Goal: Navigation & Orientation: Find specific page/section

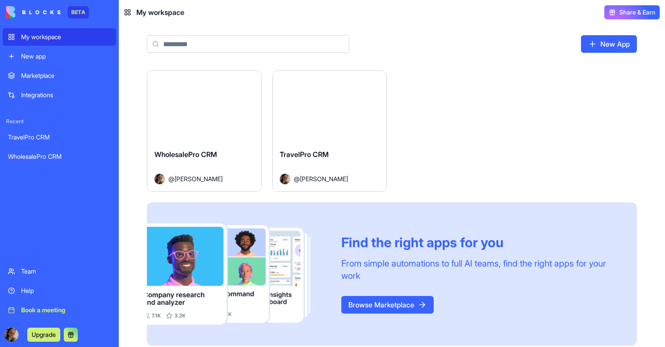
click at [220, 128] on div "Launch" at bounding box center [204, 106] width 114 height 71
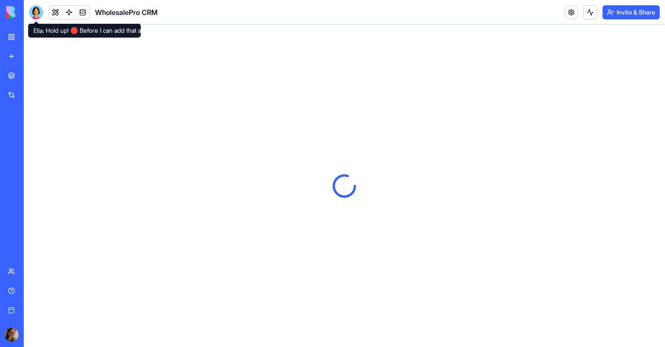
click at [38, 13] on div at bounding box center [36, 12] width 14 height 14
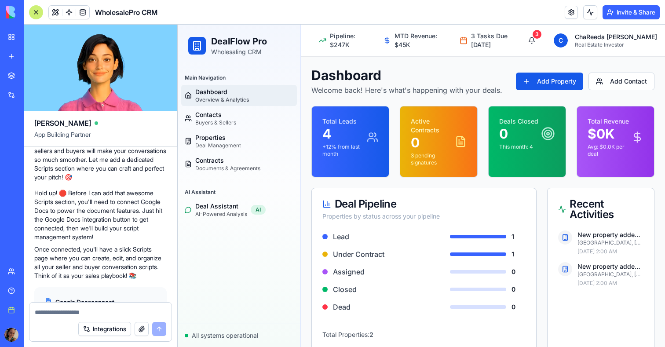
scroll to position [726, 0]
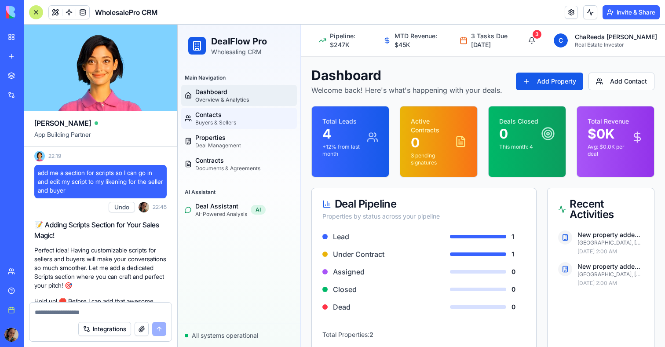
click at [229, 124] on span "Buyers & Sellers" at bounding box center [215, 122] width 41 height 7
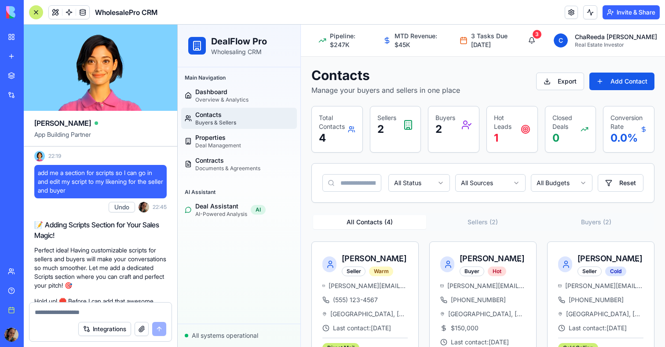
click at [230, 84] on div "Main Navigation" at bounding box center [239, 78] width 116 height 14
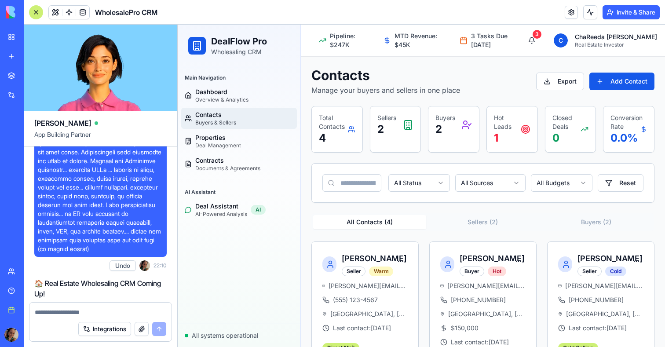
click at [475, 222] on button "Sellers ( 2 )" at bounding box center [482, 222] width 113 height 14
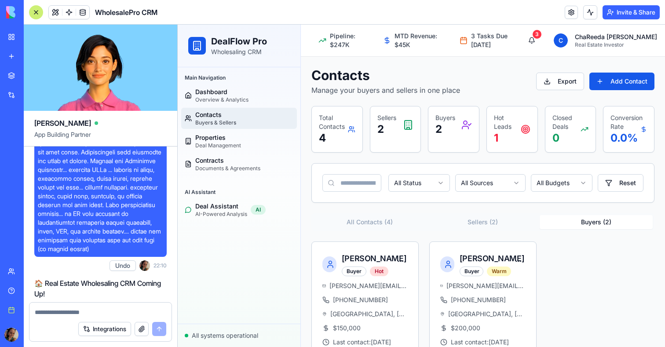
click at [600, 218] on button "Buyers ( 2 )" at bounding box center [596, 222] width 113 height 14
click at [220, 142] on span "Properties" at bounding box center [218, 137] width 46 height 9
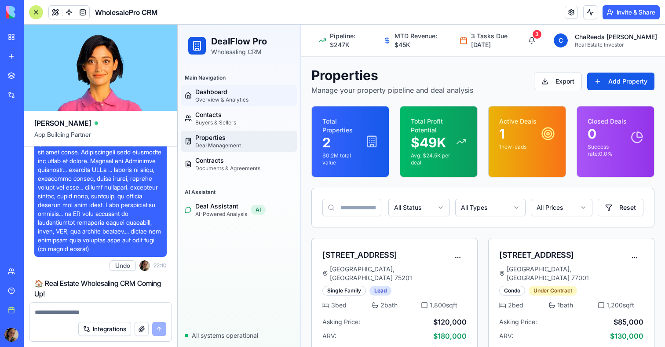
click at [209, 97] on span "Overview & Analytics" at bounding box center [221, 99] width 53 height 7
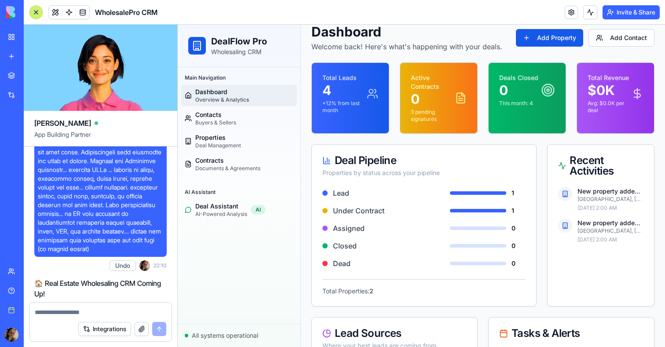
scroll to position [133, 0]
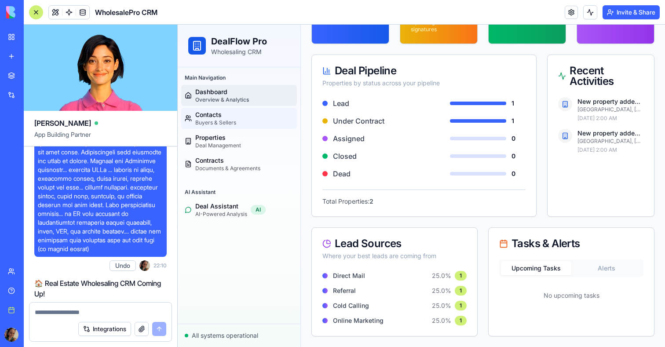
click at [222, 121] on span "Buyers & Sellers" at bounding box center [215, 122] width 41 height 7
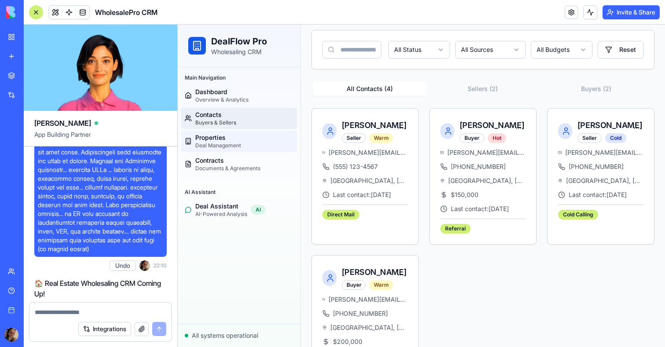
click at [222, 143] on span "Deal Management" at bounding box center [218, 145] width 46 height 7
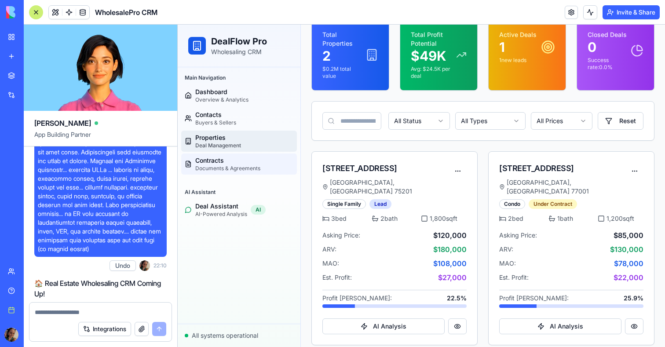
click at [221, 160] on span "Contracts" at bounding box center [227, 160] width 65 height 9
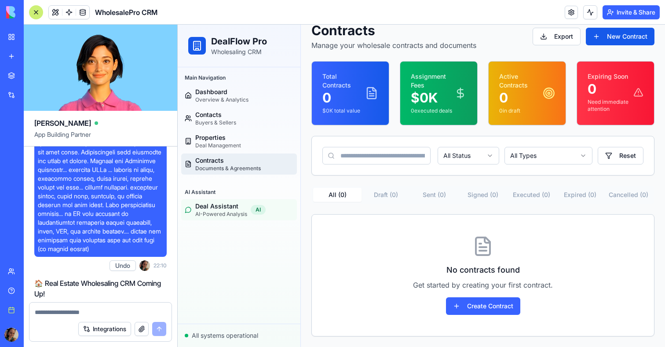
click at [209, 207] on span "Deal Assistant" at bounding box center [221, 206] width 52 height 9
click at [226, 212] on span "AI-Powered Analysis" at bounding box center [221, 214] width 52 height 7
click at [53, 14] on button at bounding box center [55, 12] width 13 height 13
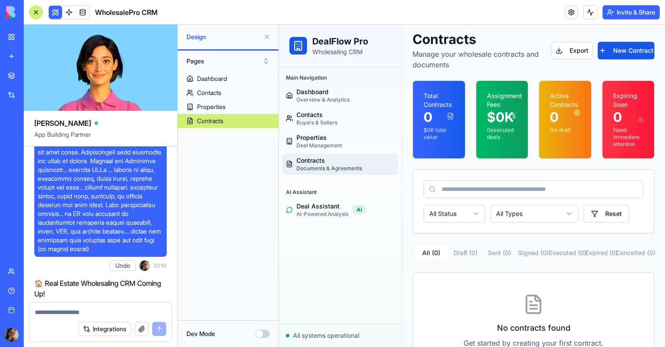
click at [53, 14] on button at bounding box center [55, 12] width 13 height 13
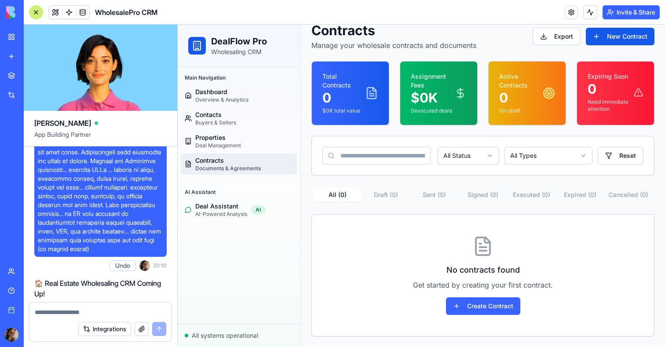
click at [54, 14] on button at bounding box center [55, 12] width 13 height 13
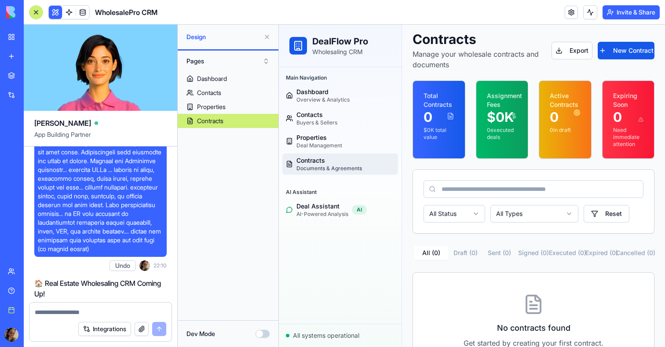
click at [54, 14] on button at bounding box center [55, 12] width 13 height 13
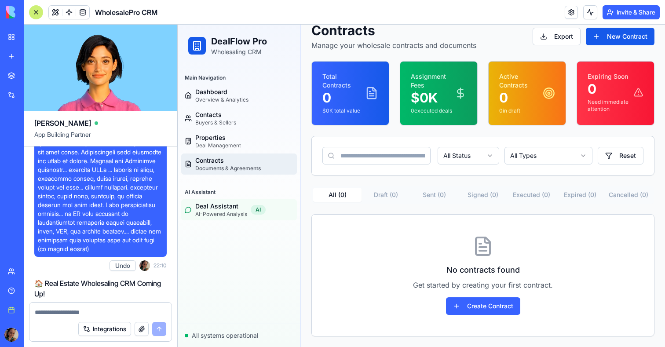
click at [240, 209] on span "Deal Assistant" at bounding box center [221, 206] width 52 height 9
click at [209, 91] on span "Dashboard" at bounding box center [221, 92] width 53 height 9
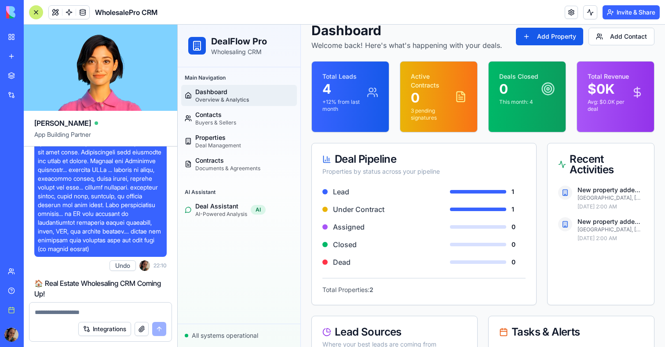
click at [11, 40] on link "My workspace" at bounding box center [20, 37] width 35 height 18
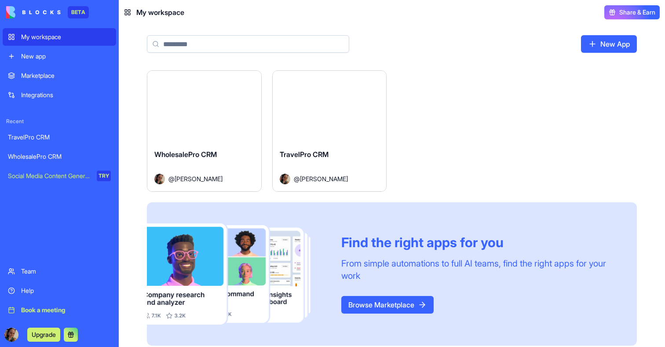
click at [335, 162] on div "TravelPro CRM" at bounding box center [330, 161] width 100 height 25
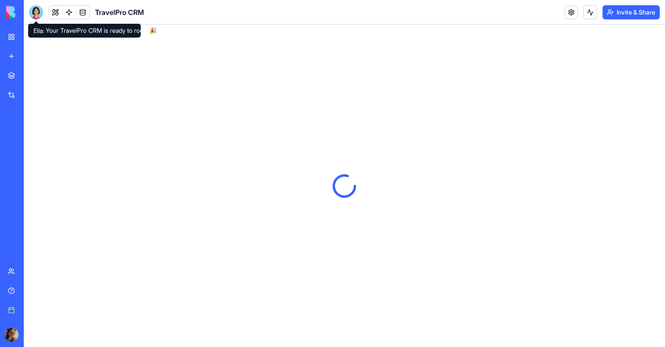
click at [40, 11] on div at bounding box center [36, 12] width 14 height 14
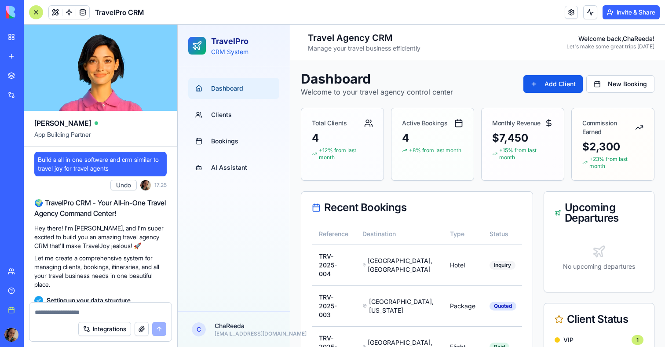
click at [37, 15] on div at bounding box center [36, 12] width 14 height 14
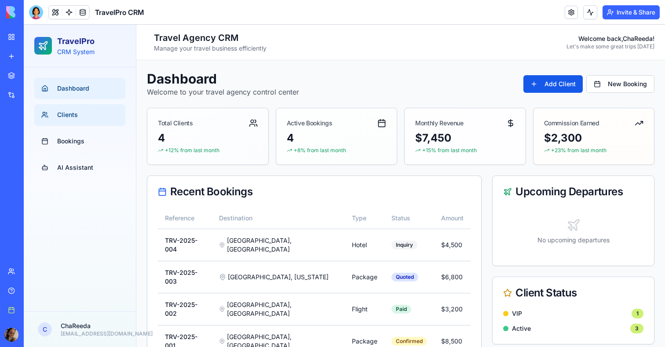
click at [64, 123] on link "Clients" at bounding box center [79, 114] width 91 height 21
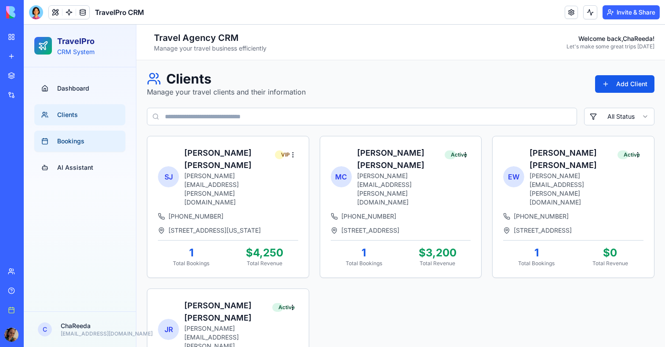
click at [73, 146] on link "Bookings" at bounding box center [79, 141] width 91 height 21
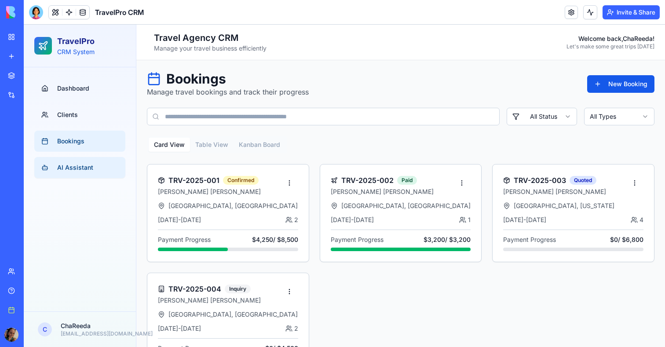
click at [73, 163] on span "AI Assistant" at bounding box center [75, 167] width 36 height 9
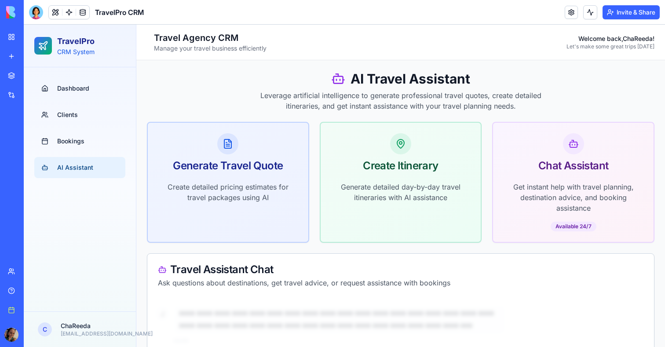
scroll to position [4, 0]
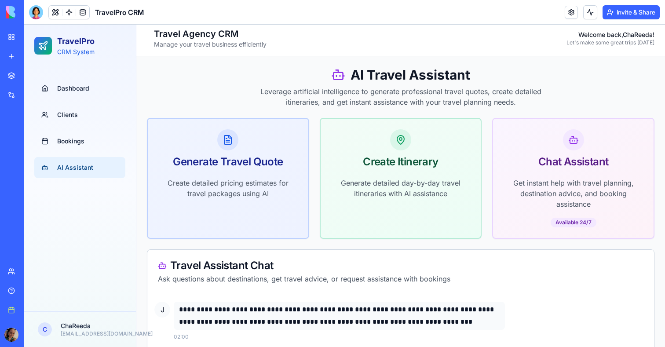
click at [18, 338] on div "Upgrade" at bounding box center [11, 335] width 11 height 14
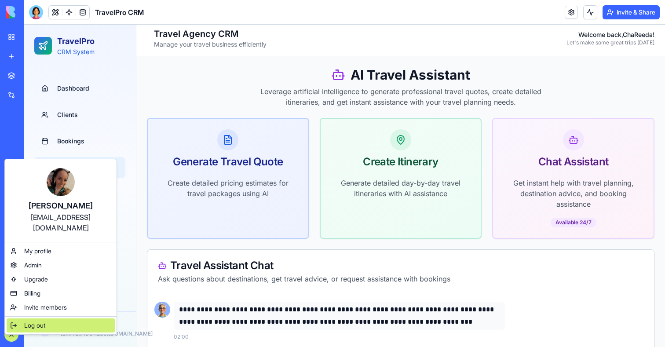
click at [30, 321] on span "Log out" at bounding box center [34, 325] width 21 height 9
